Goal: Task Accomplishment & Management: Use online tool/utility

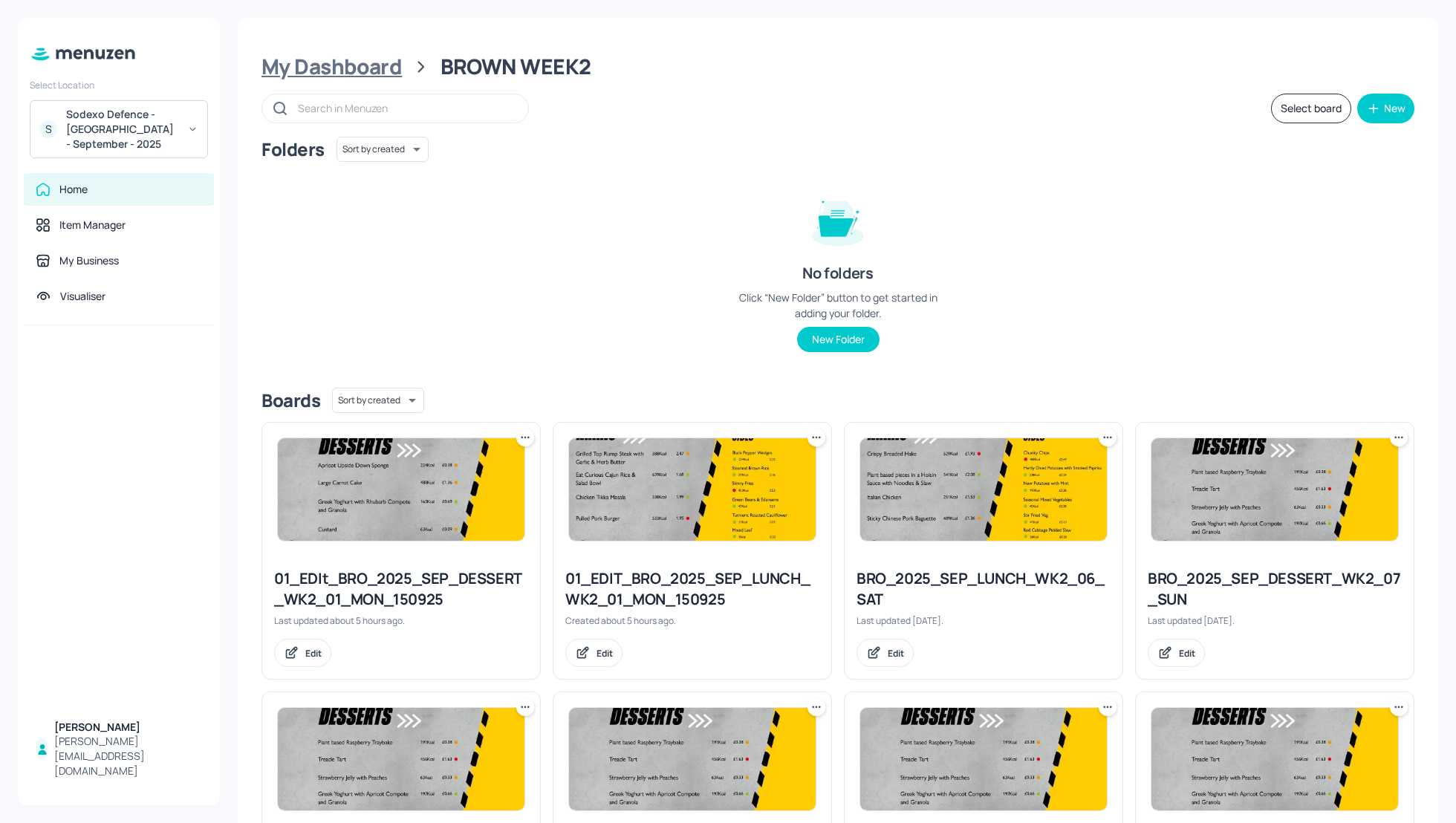
click at [326, 70] on div "My Dashboard" at bounding box center [332, 67] width 141 height 27
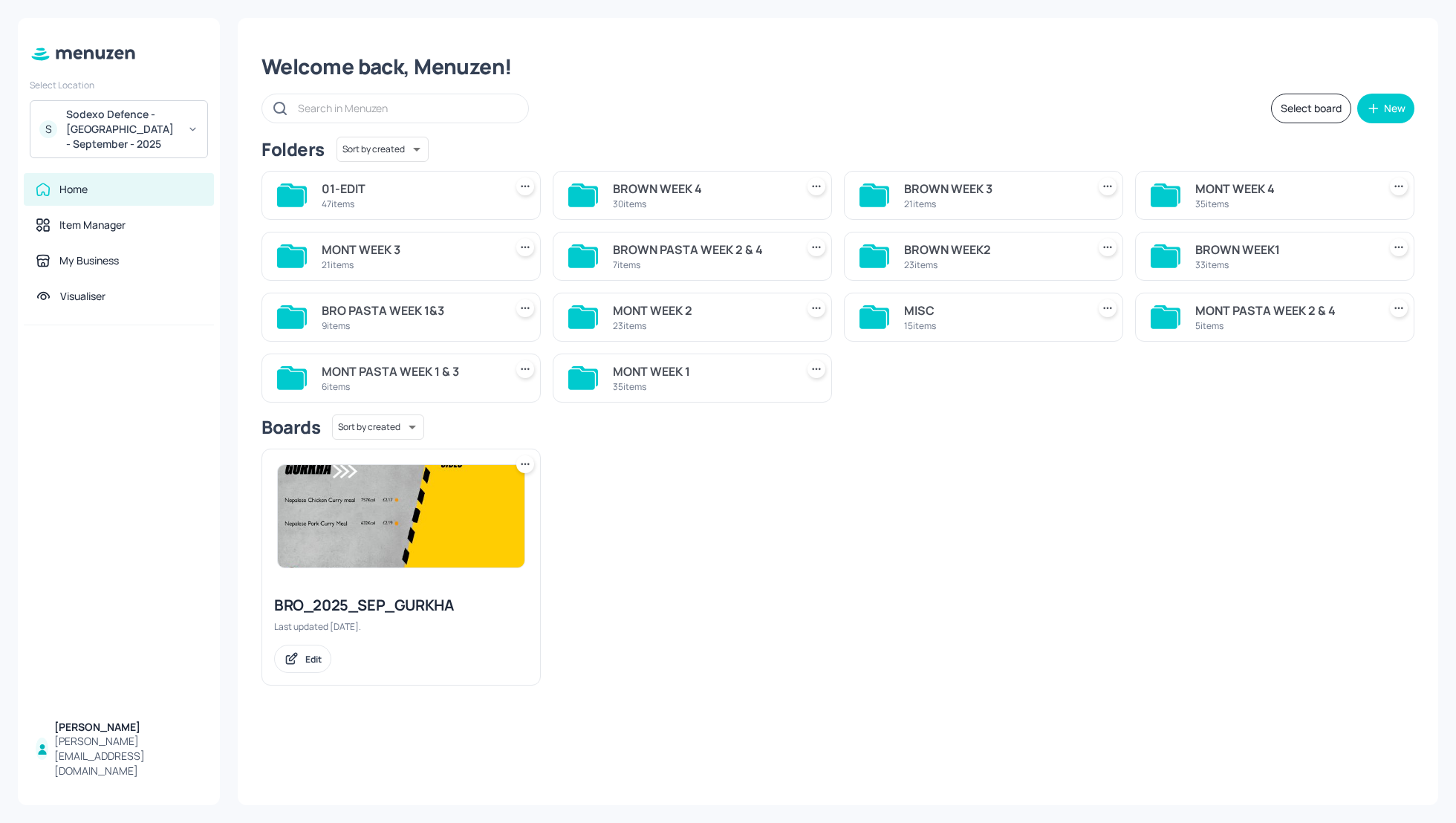
click at [1202, 415] on div "Boards Sort by created id ​" at bounding box center [838, 427] width 1153 height 25
click at [644, 306] on div "MONT WEEK 2" at bounding box center [701, 310] width 177 height 18
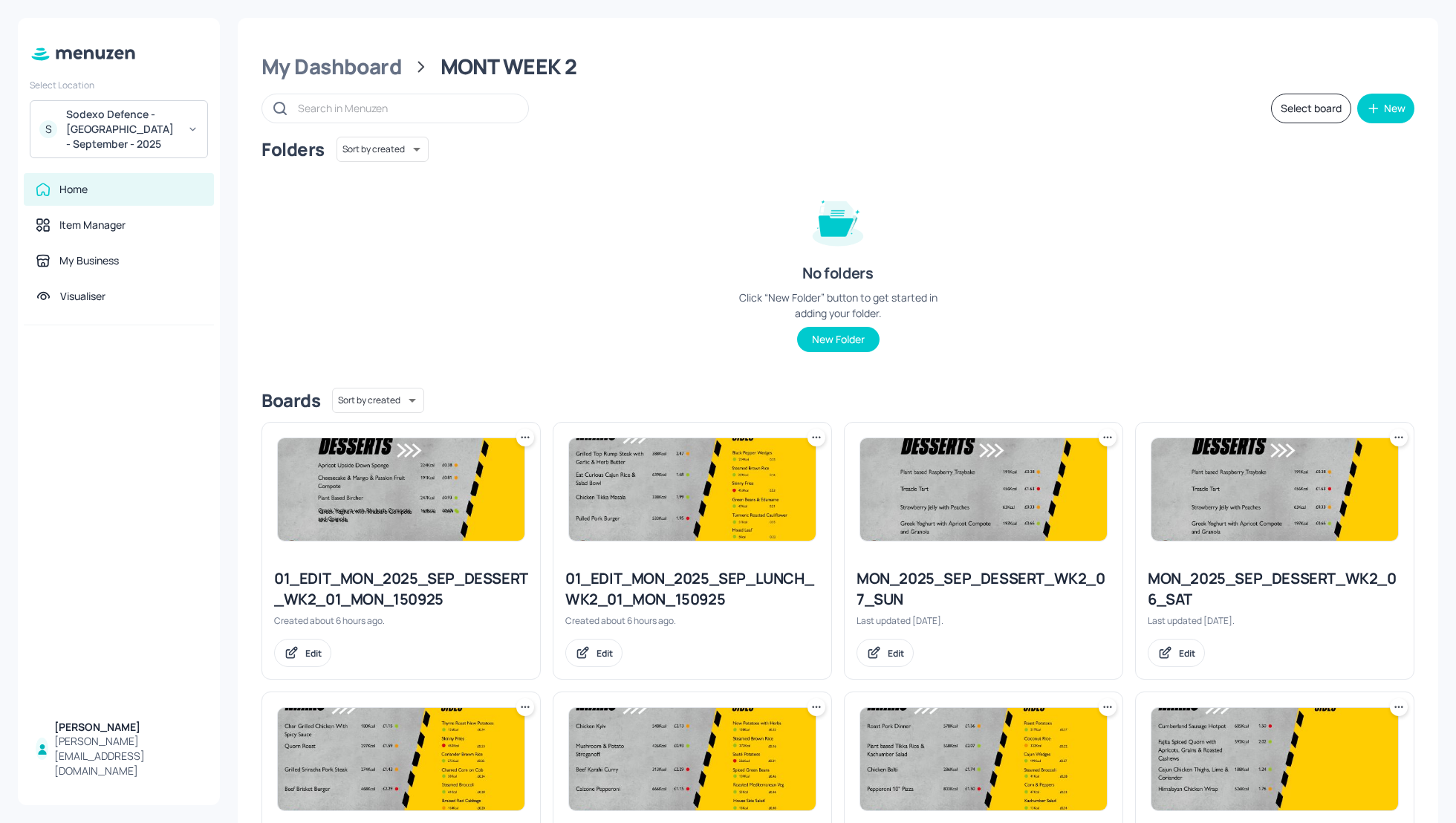
click at [1164, 254] on div "Folders Sort by created id ​ No folders Click “New Folder” button to get starte…" at bounding box center [838, 256] width 1153 height 239
click at [1316, 251] on div "Folders Sort by created id ​ No folders Click “New Folder” button to get starte…" at bounding box center [838, 256] width 1153 height 239
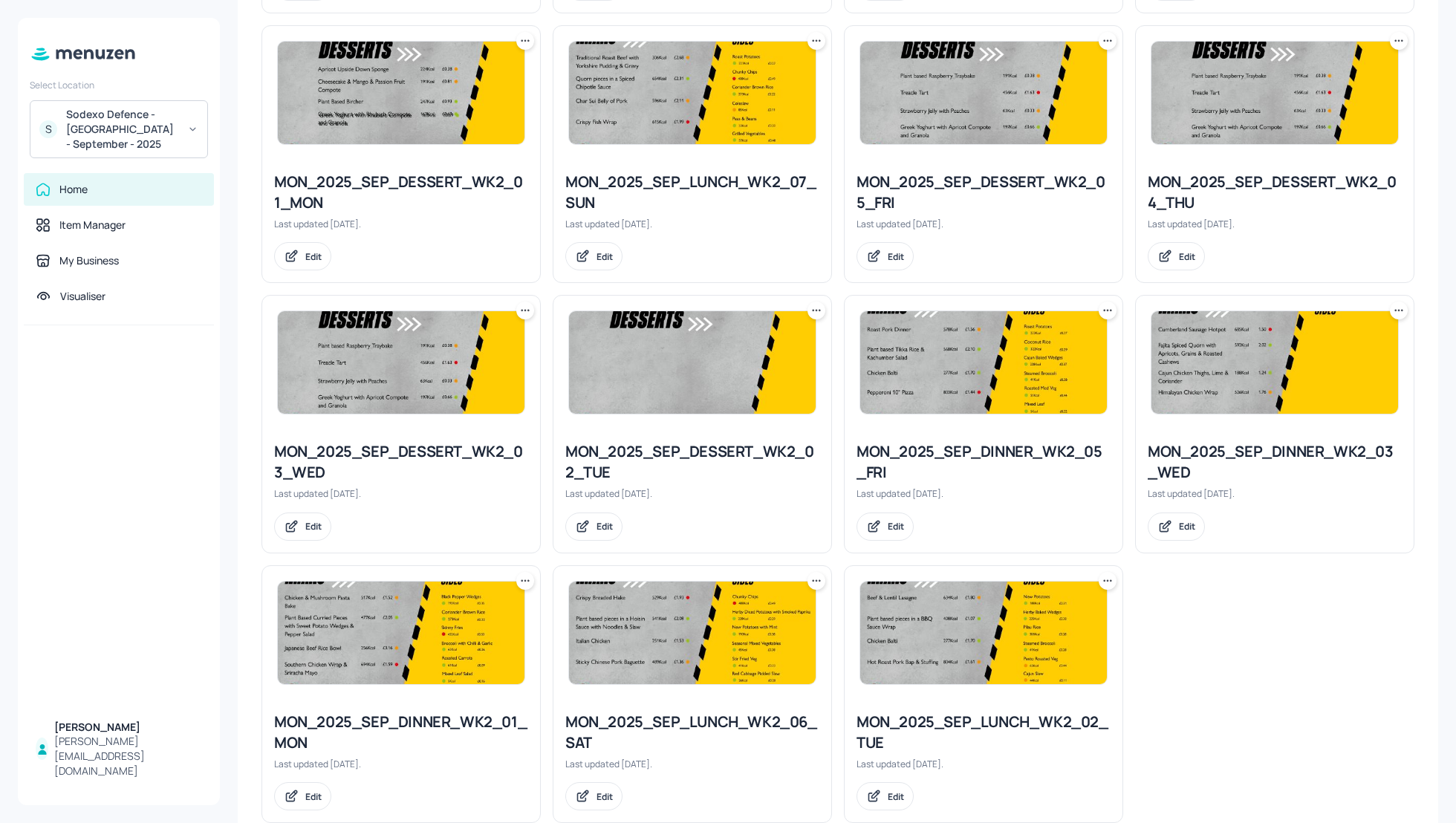
scroll to position [1195, 0]
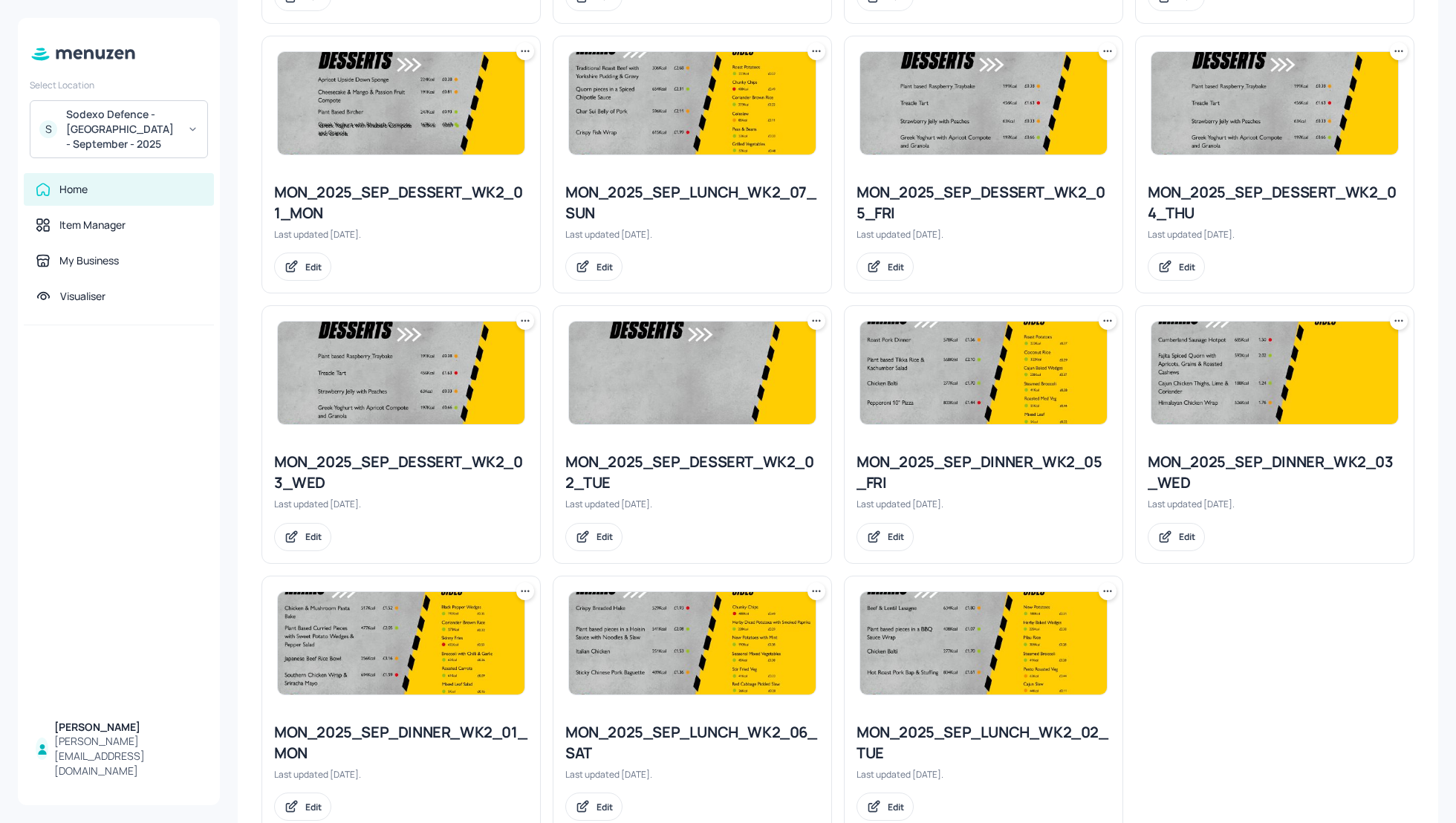
click at [520, 586] on icon at bounding box center [525, 590] width 15 height 15
click at [465, 633] on div "Duplicate" at bounding box center [467, 640] width 119 height 25
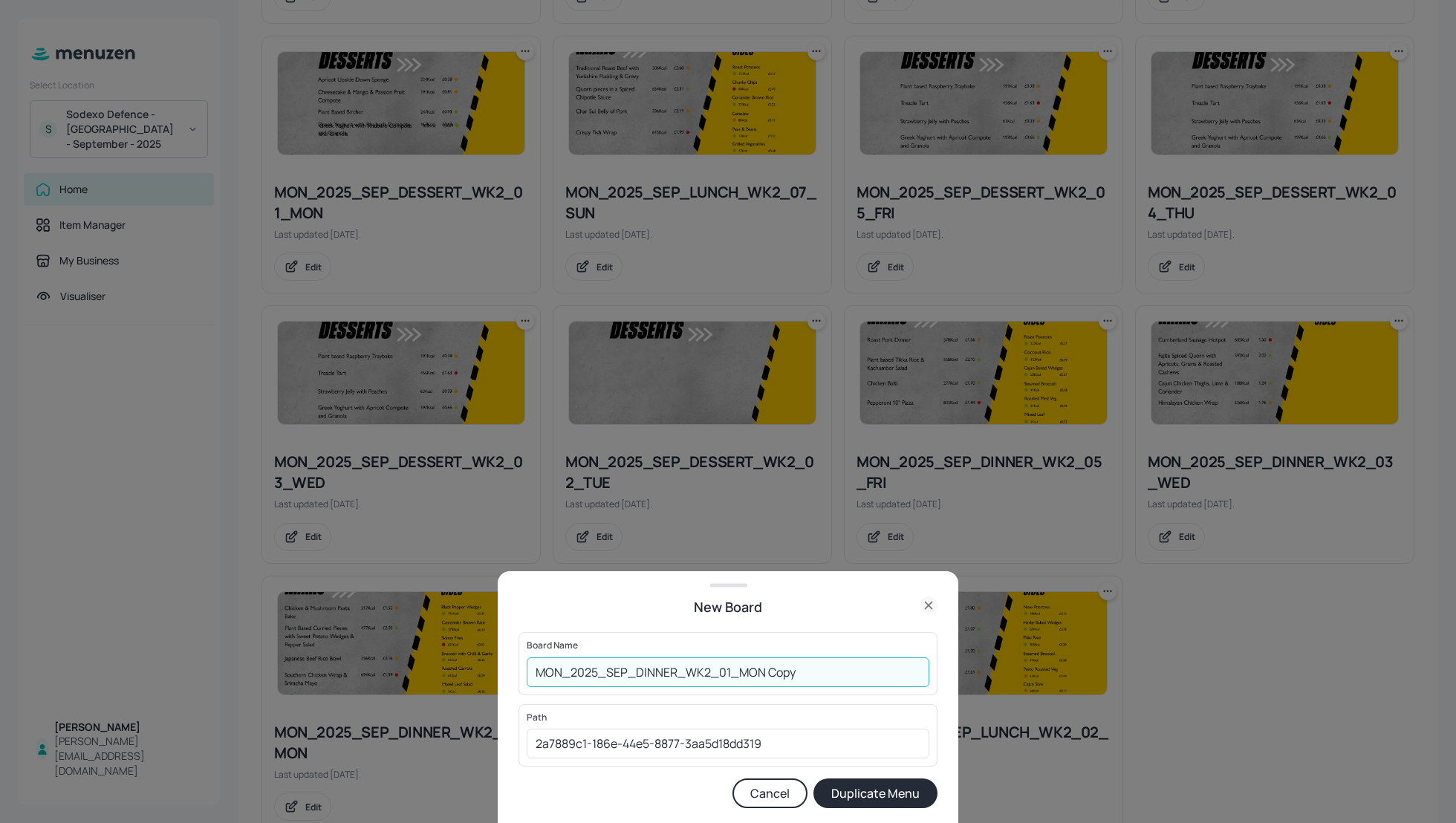
click at [530, 660] on input "MON_2025_SEP_DINNER_WK2_01_MON Copy" at bounding box center [728, 672] width 402 height 30
click at [846, 675] on input "01_EDIT_MON_2025_SEP_DINNER_WK2_01_MON Copy" at bounding box center [728, 672] width 402 height 30
type input "01_EDIT_MON_2025_SEP_DINNER_WK2_01_MON_150925"
click at [891, 799] on button "Duplicate Menu" at bounding box center [875, 793] width 124 height 30
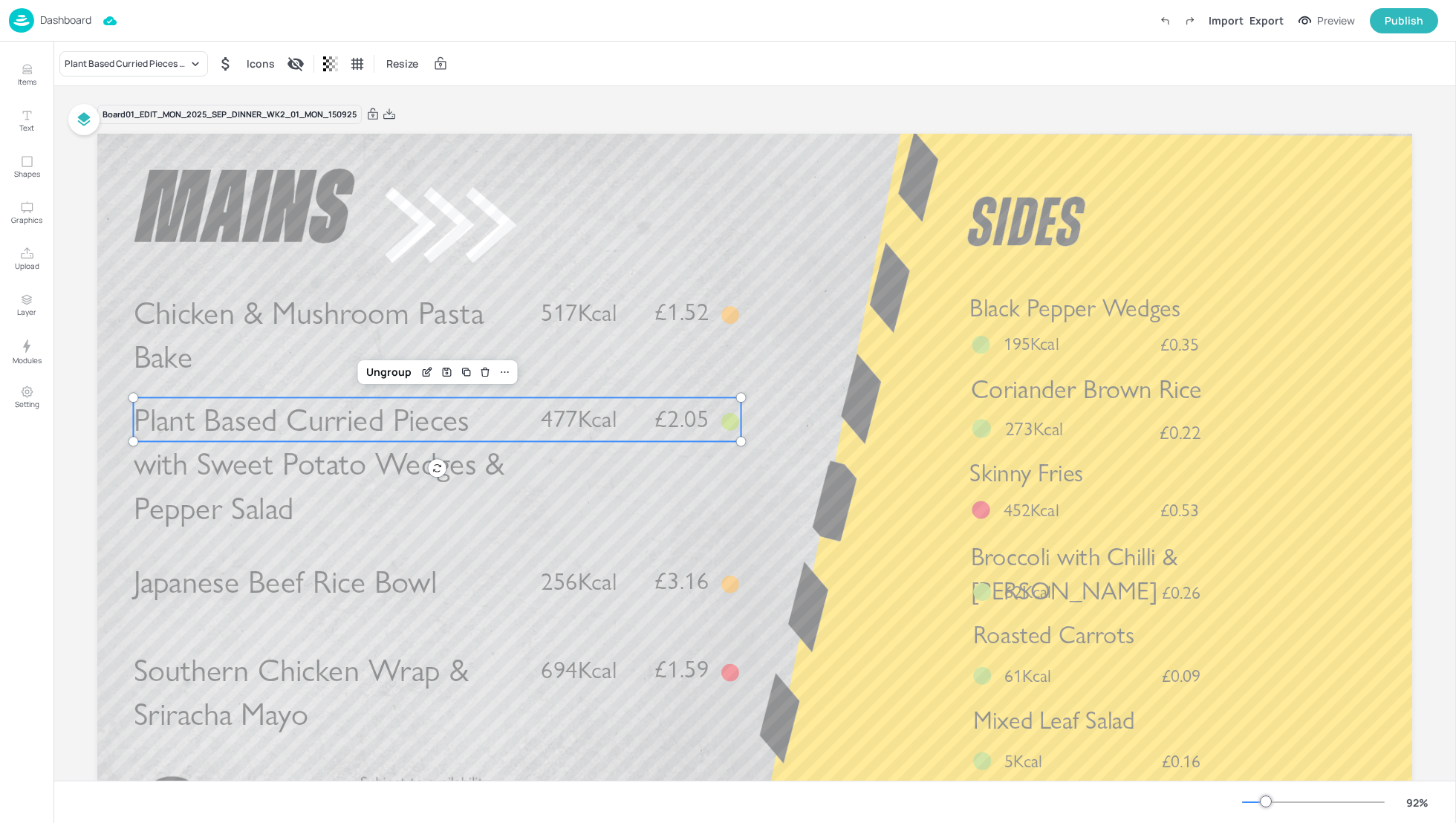
click at [351, 430] on span "Plant Based Curried Pieces with Sweet Potato Wedges & Pepper Salad" at bounding box center [319, 463] width 371 height 126
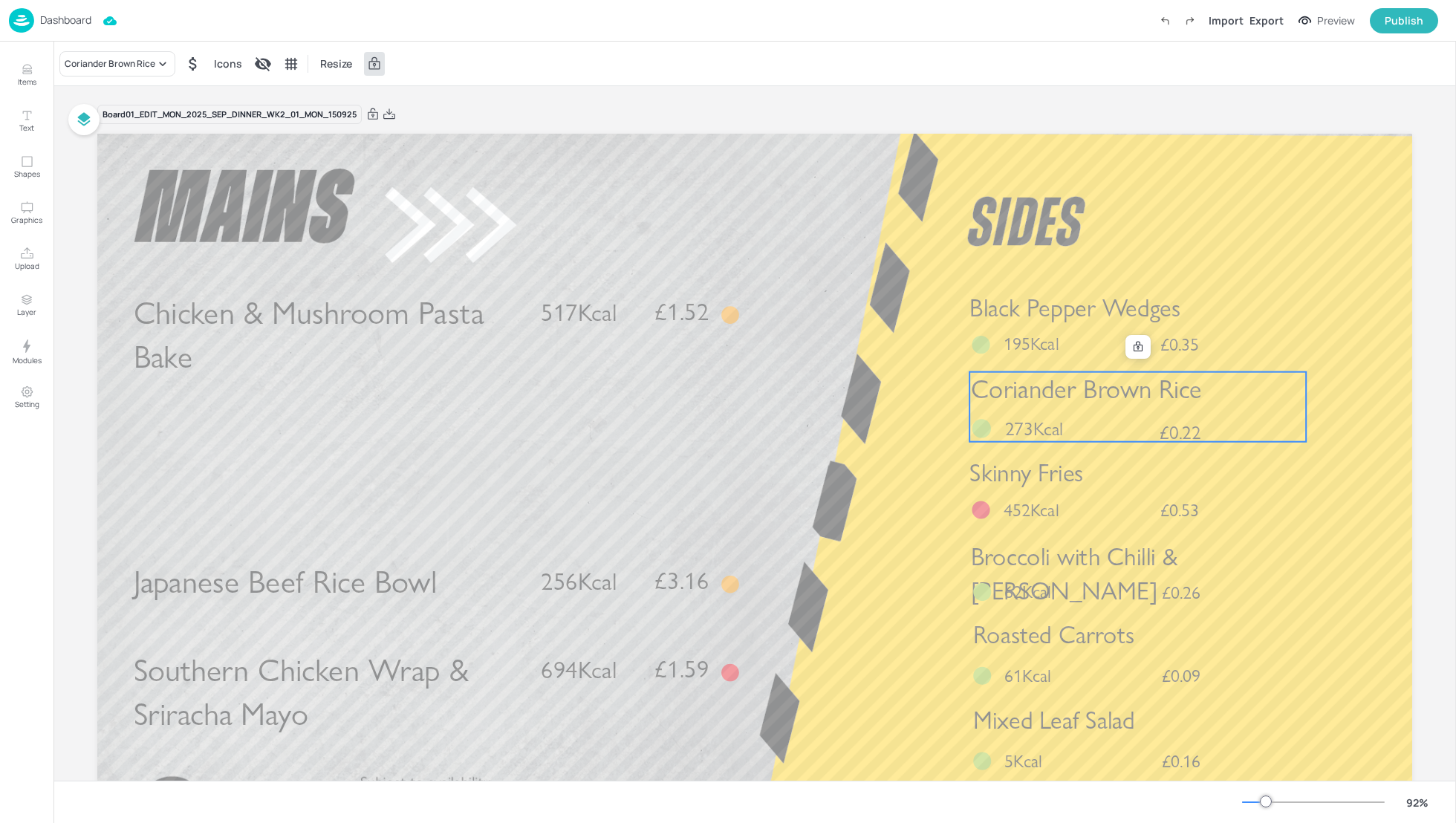
click at [1116, 399] on span "Coriander Brown Rice" at bounding box center [1086, 389] width 231 height 31
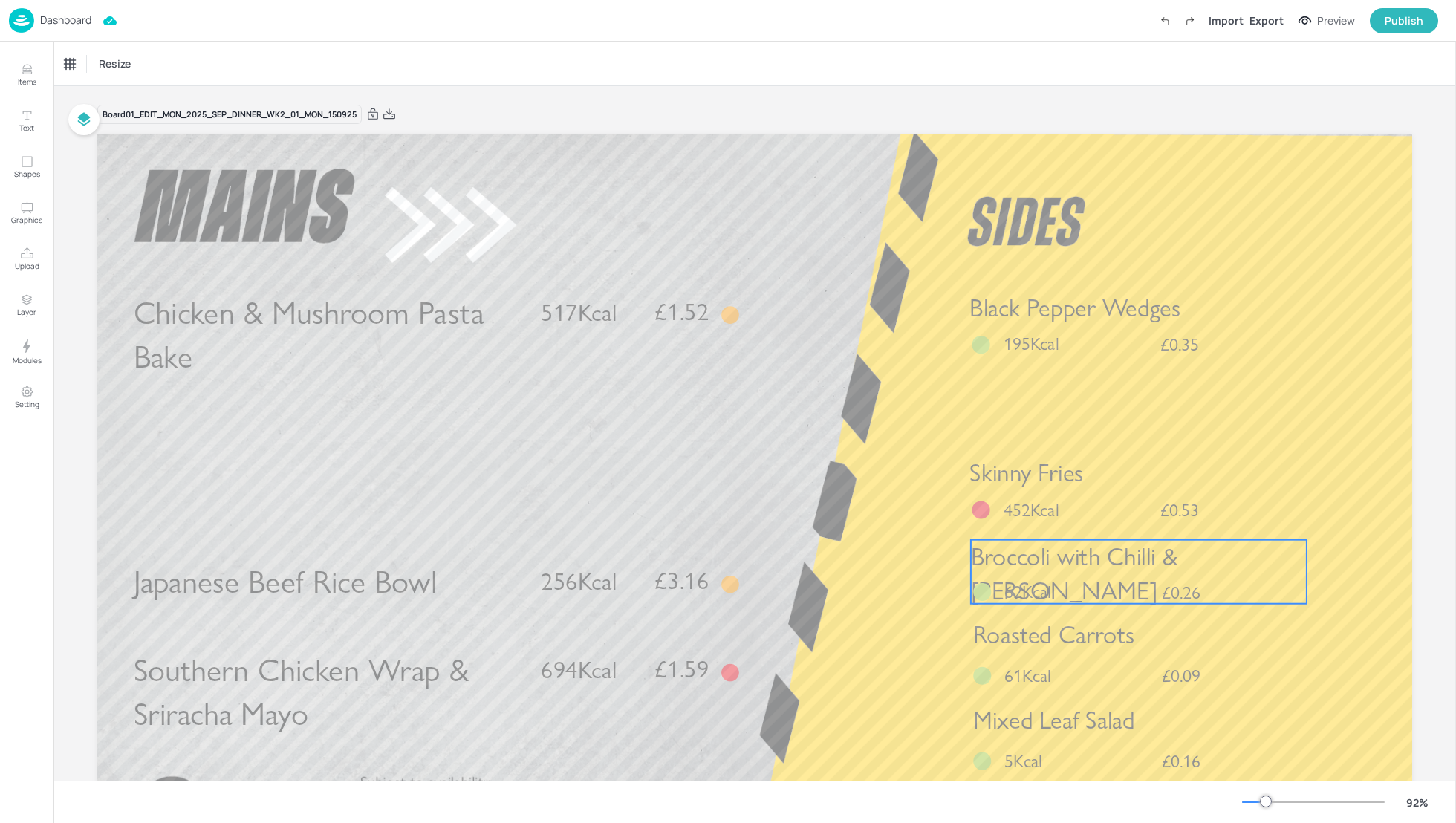
click at [1106, 571] on span "Broccoli with Chilli & Garlic" at bounding box center [1074, 573] width 207 height 63
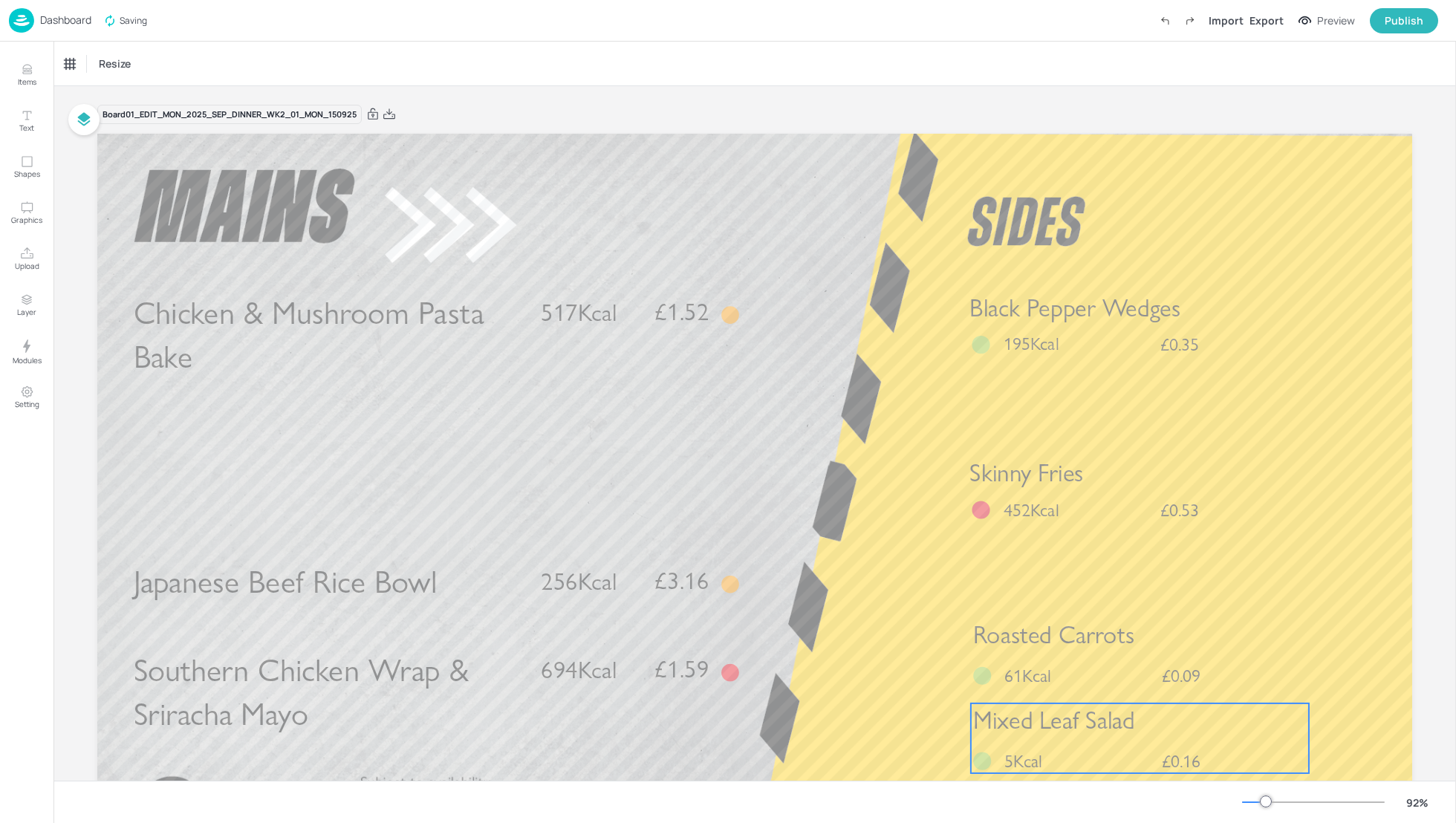
click at [1077, 739] on div "Mixed Leaf Salad £0.16 5Kcal" at bounding box center [1140, 737] width 338 height 70
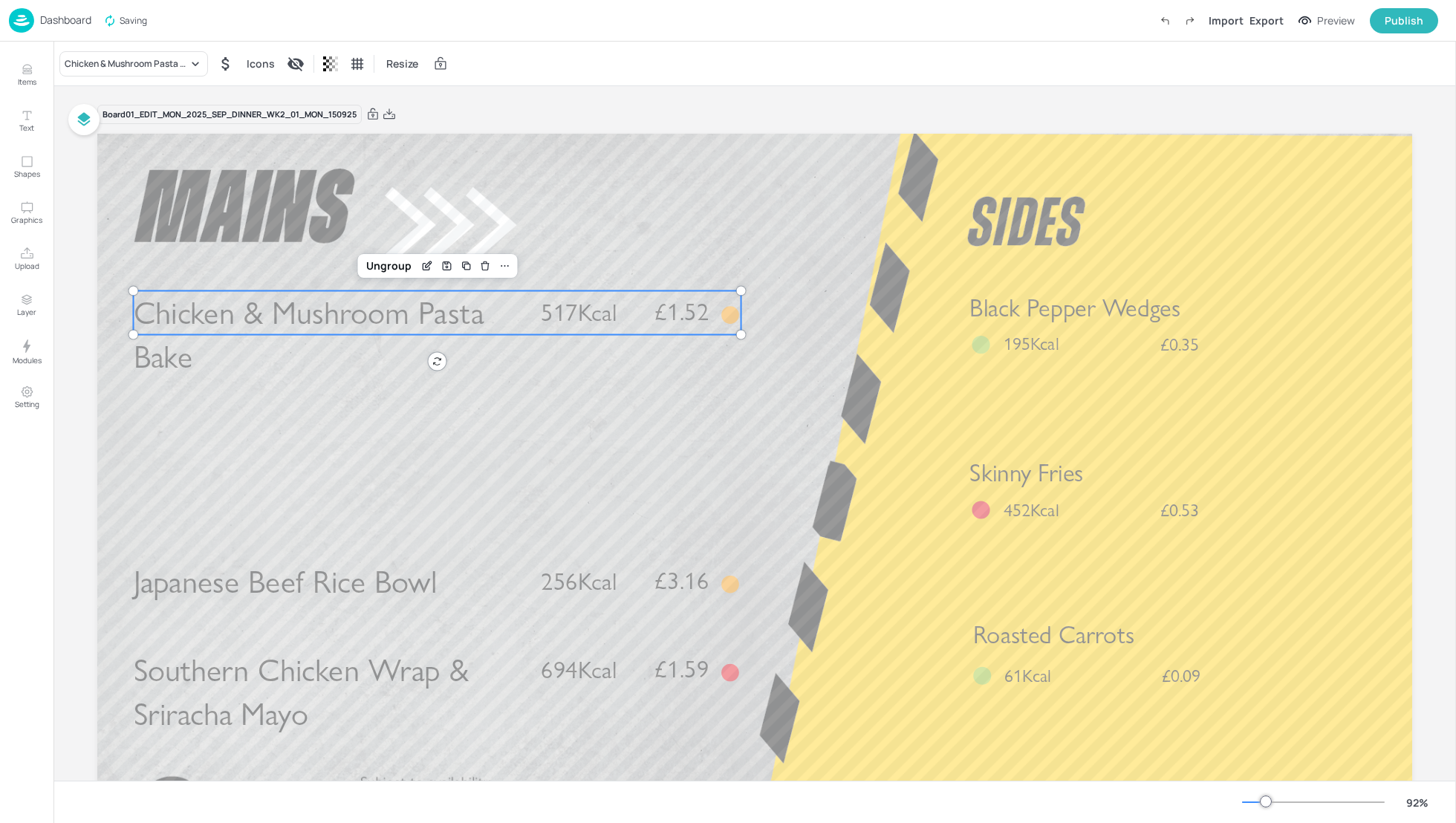
click at [405, 317] on span "Chicken & Mushroom Pasta Bake" at bounding box center [309, 335] width 350 height 83
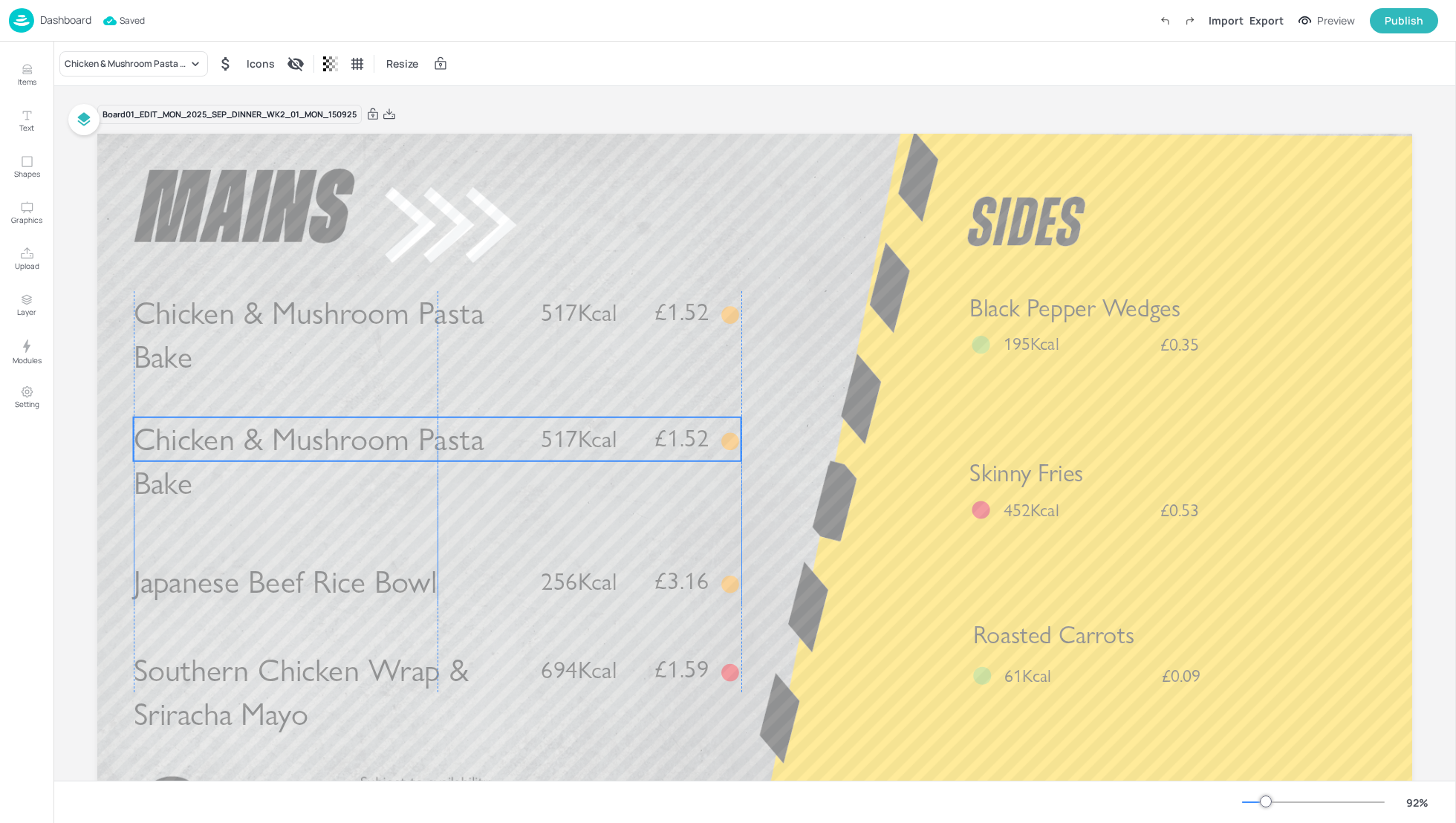
drag, startPoint x: 386, startPoint y: 311, endPoint x: 379, endPoint y: 431, distance: 120.2
click at [379, 431] on span "Chicken & Mushroom Pasta Bake" at bounding box center [309, 461] width 350 height 83
drag, startPoint x: 232, startPoint y: 447, endPoint x: 230, endPoint y: 457, distance: 10.2
click at [230, 458] on span "Chicken & Mushroom Pasta Bake" at bounding box center [309, 472] width 350 height 83
click at [116, 66] on div "Chicken & Mushroom Pasta Bake" at bounding box center [125, 63] width 123 height 13
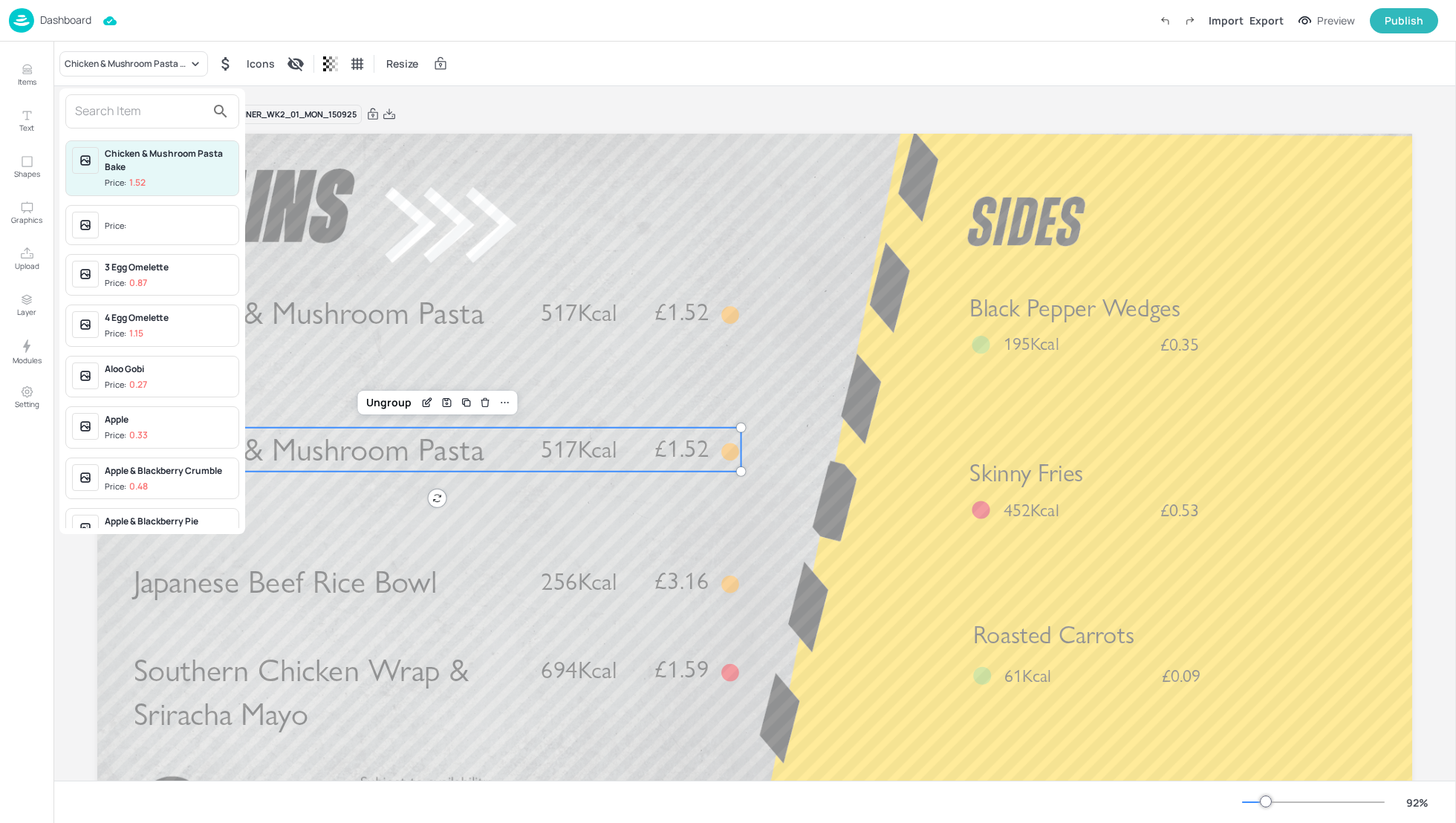
click at [114, 112] on input "text" at bounding box center [140, 111] width 131 height 24
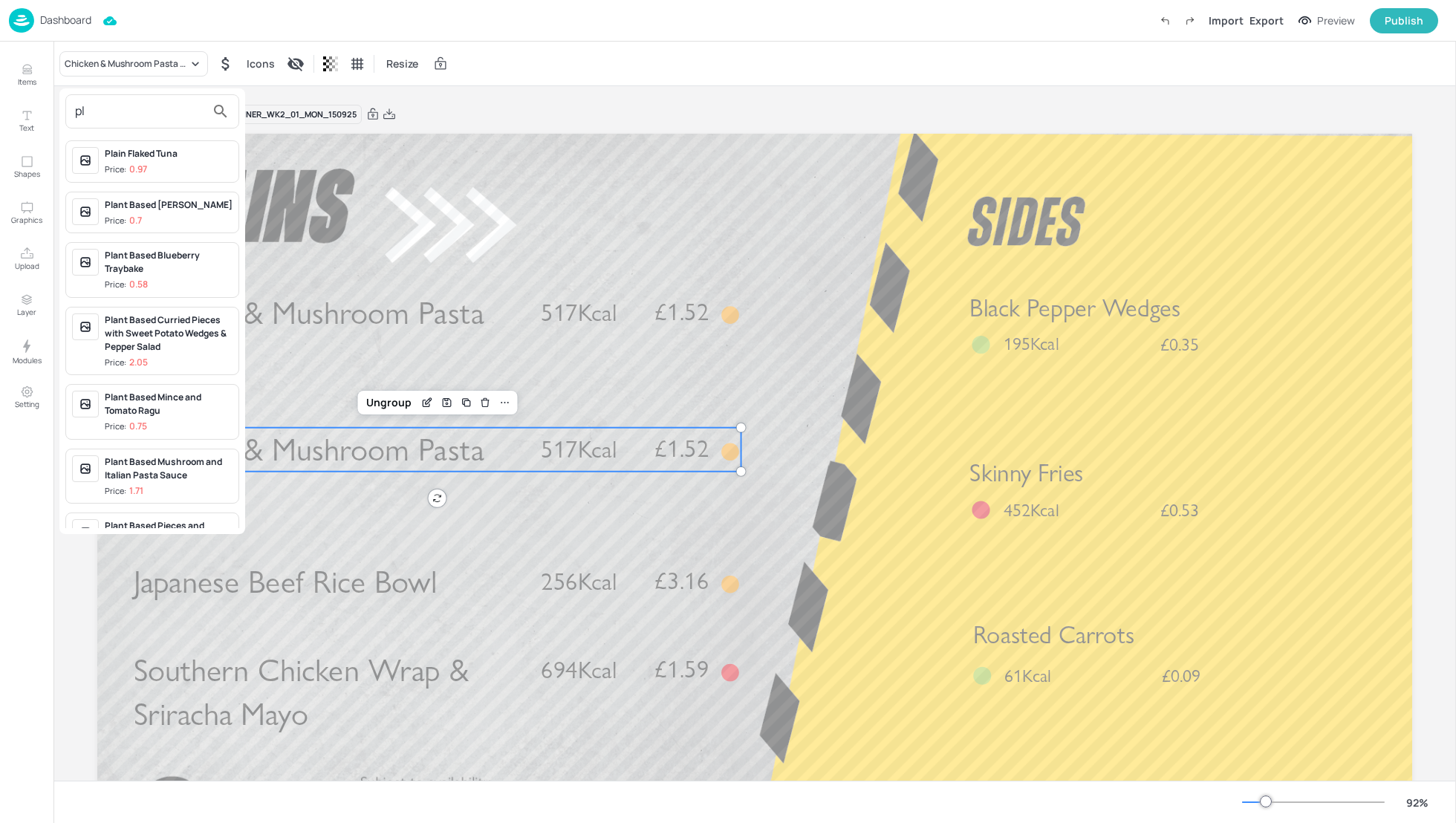
type input "p"
type input "coconut"
click at [157, 265] on div "Plant Based Potato & Coconut Curry with Grains" at bounding box center [168, 268] width 128 height 40
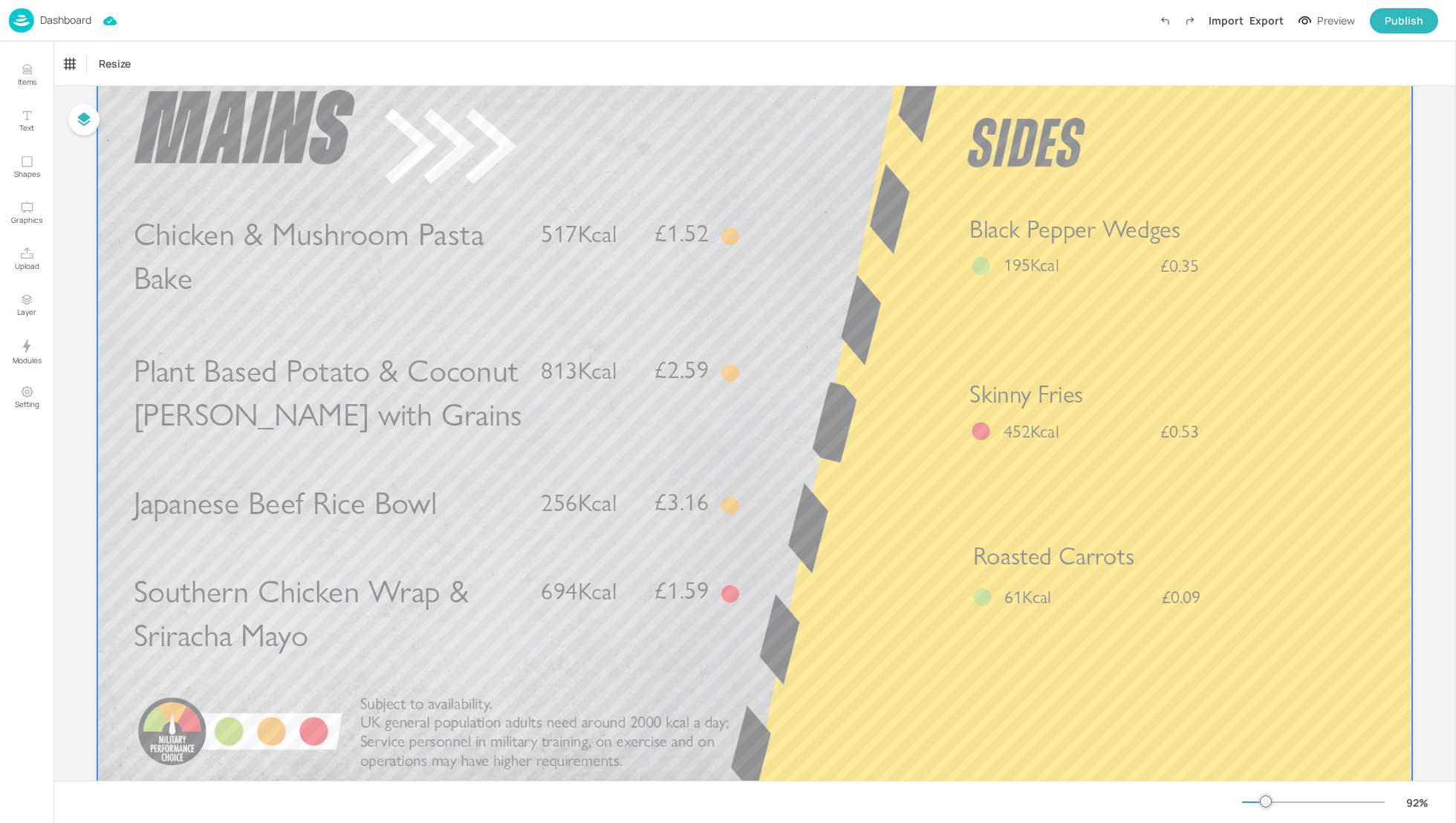
scroll to position [39, 0]
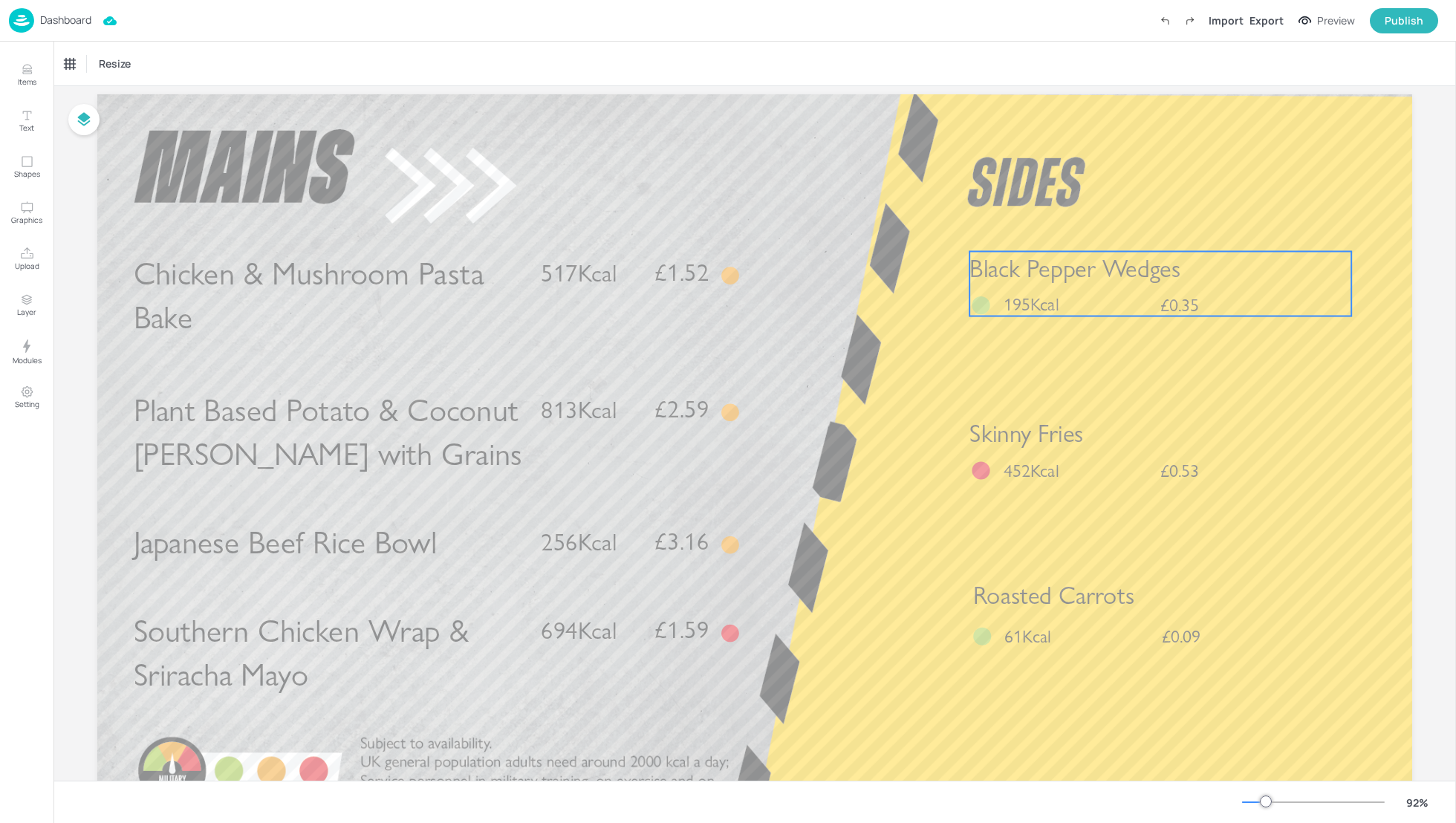
click at [1089, 283] on span "Black Pepper Wedges" at bounding box center [1075, 268] width 211 height 30
